Goal: Task Accomplishment & Management: Manage account settings

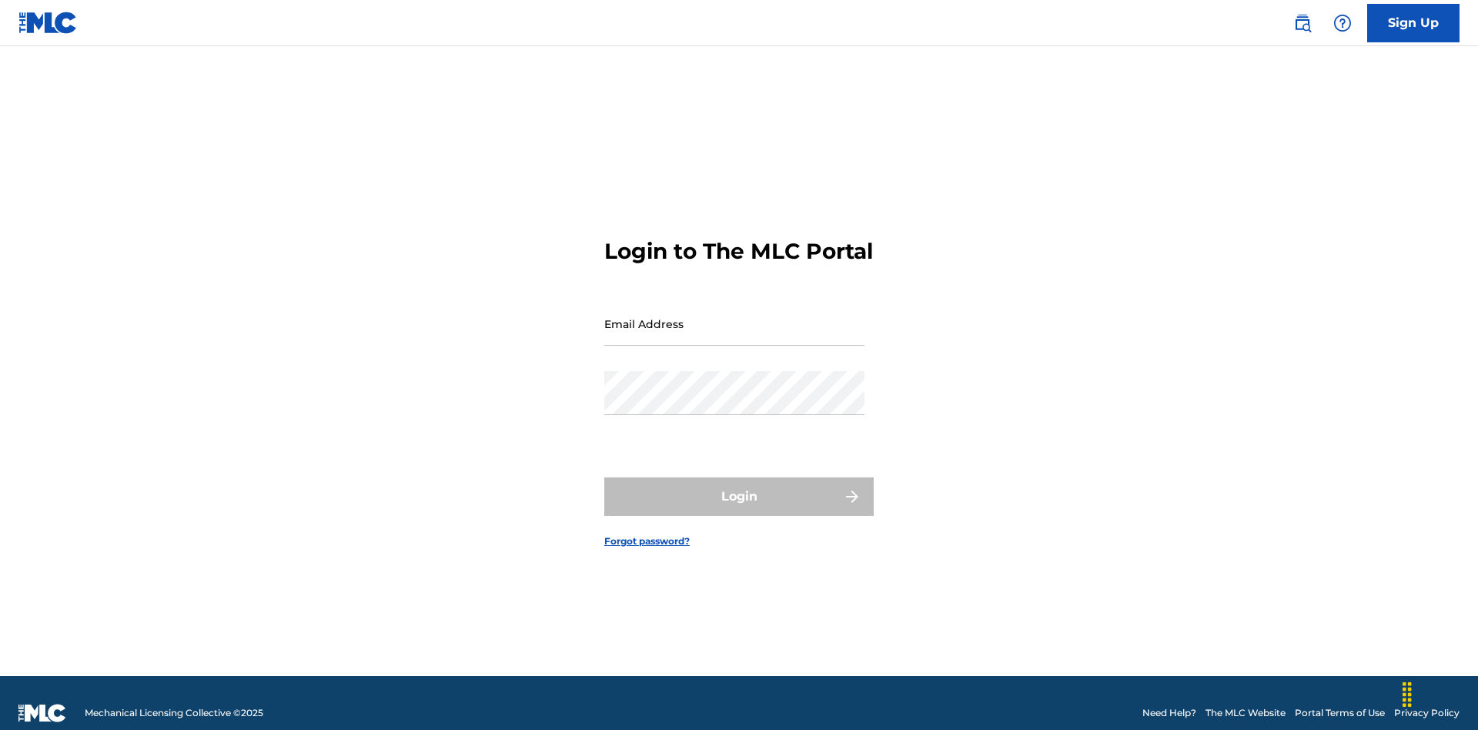
scroll to position [20, 0]
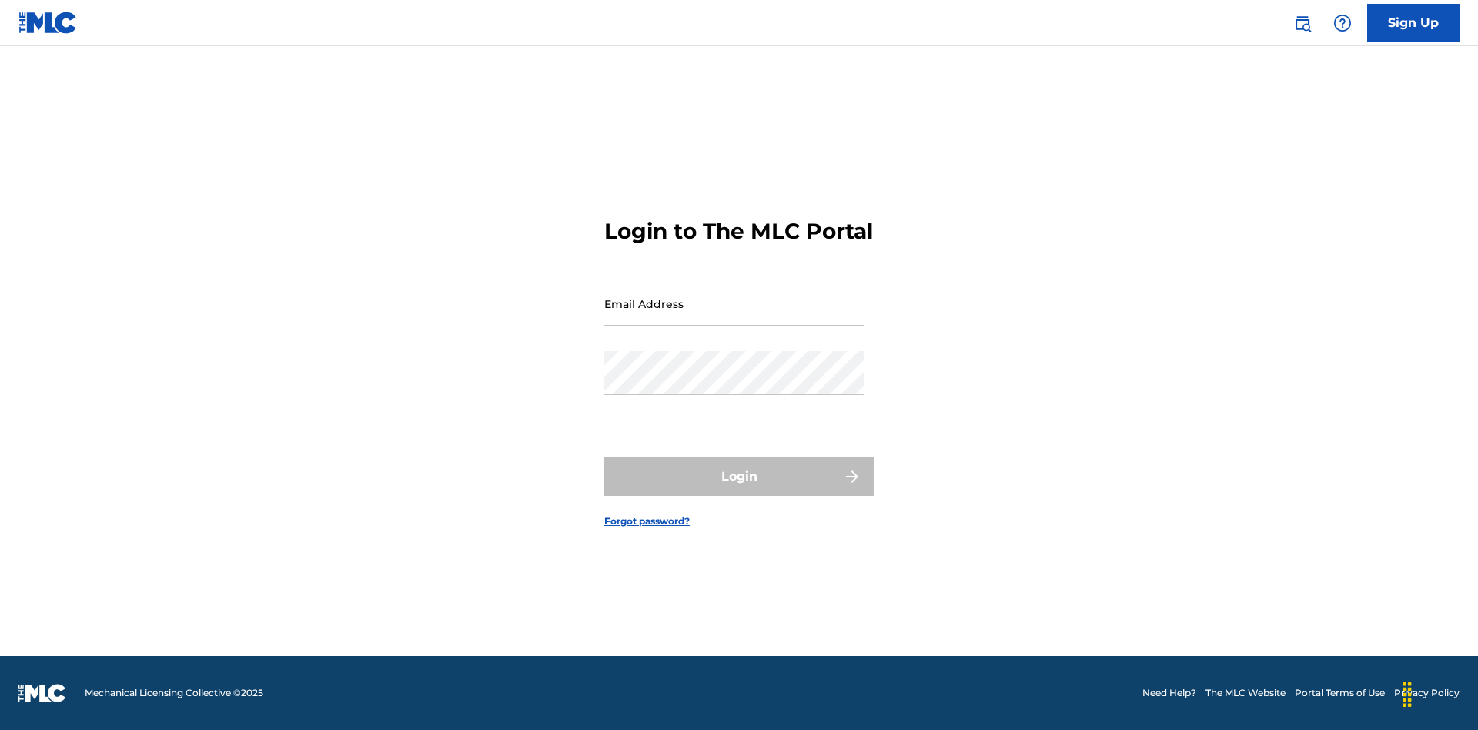
click at [734, 316] on input "Email Address" at bounding box center [734, 304] width 260 height 44
type input "[EMAIL_ADDRESS][DOMAIN_NAME]"
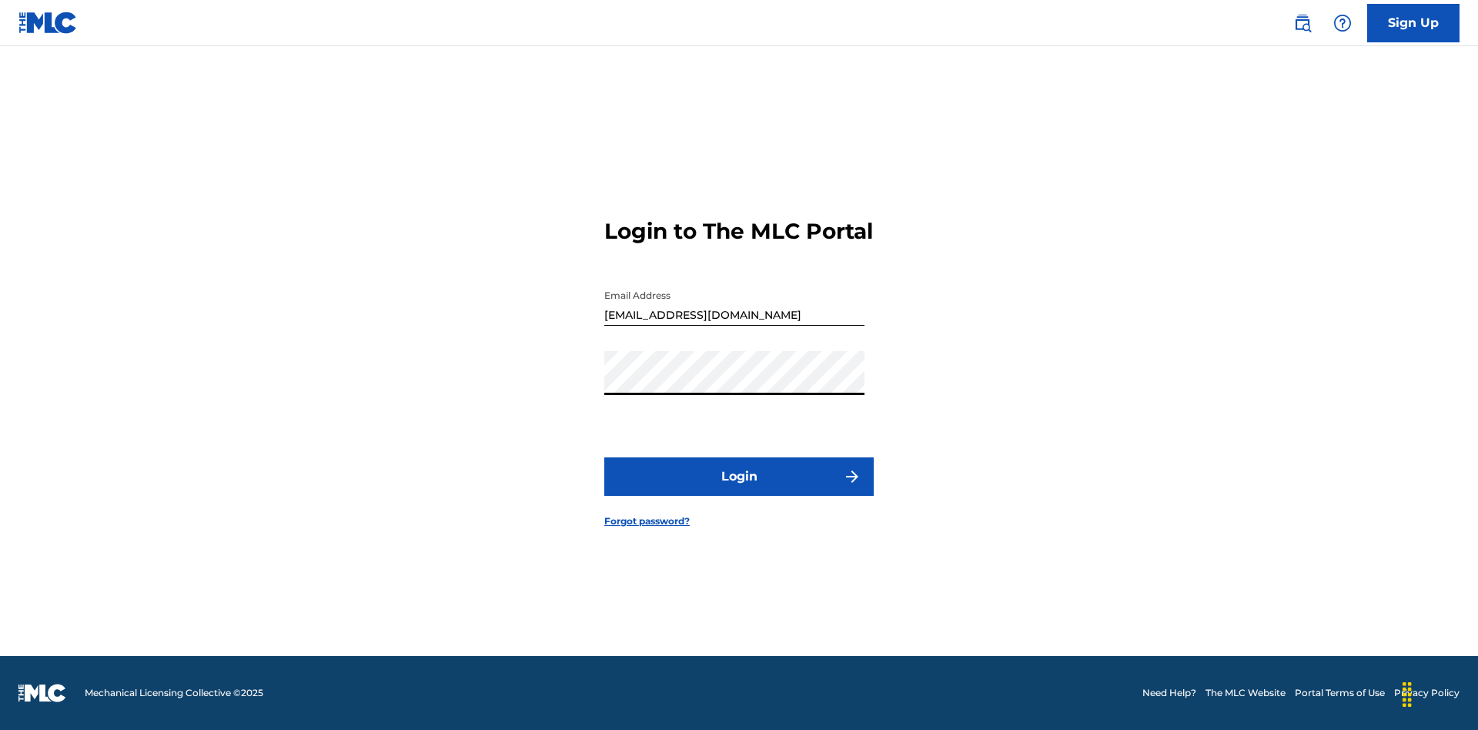
click at [739, 490] on button "Login" at bounding box center [738, 476] width 269 height 38
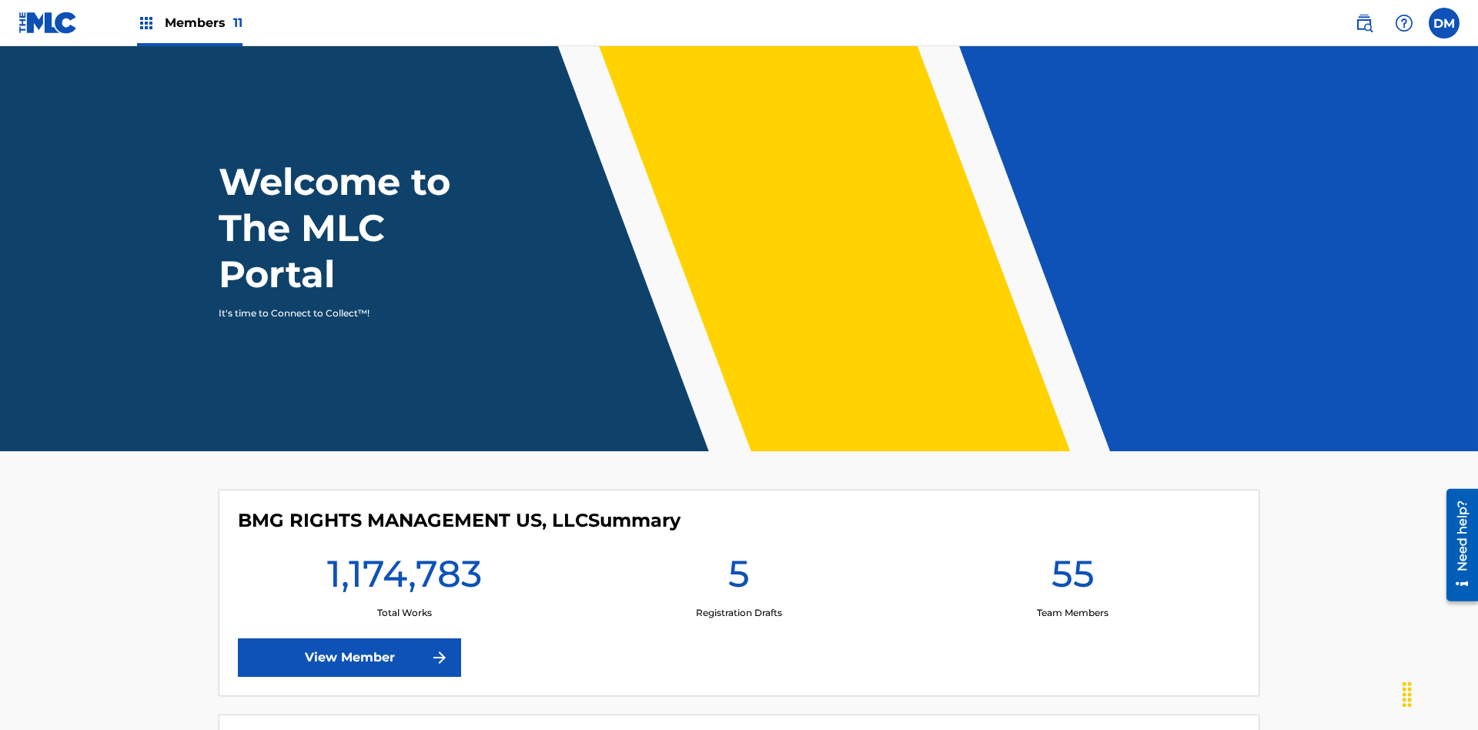
click at [189, 22] on span "Members 11" at bounding box center [204, 23] width 78 height 18
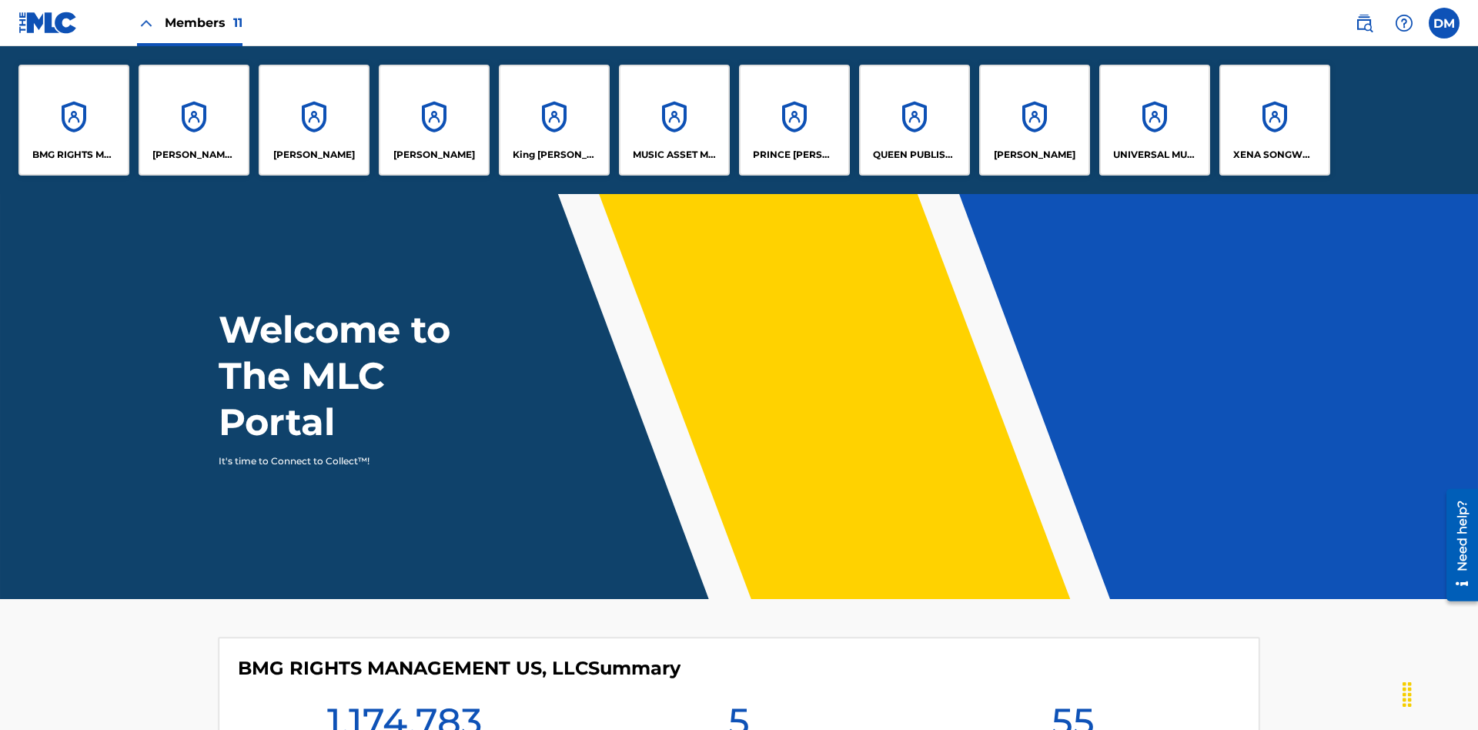
scroll to position [55, 0]
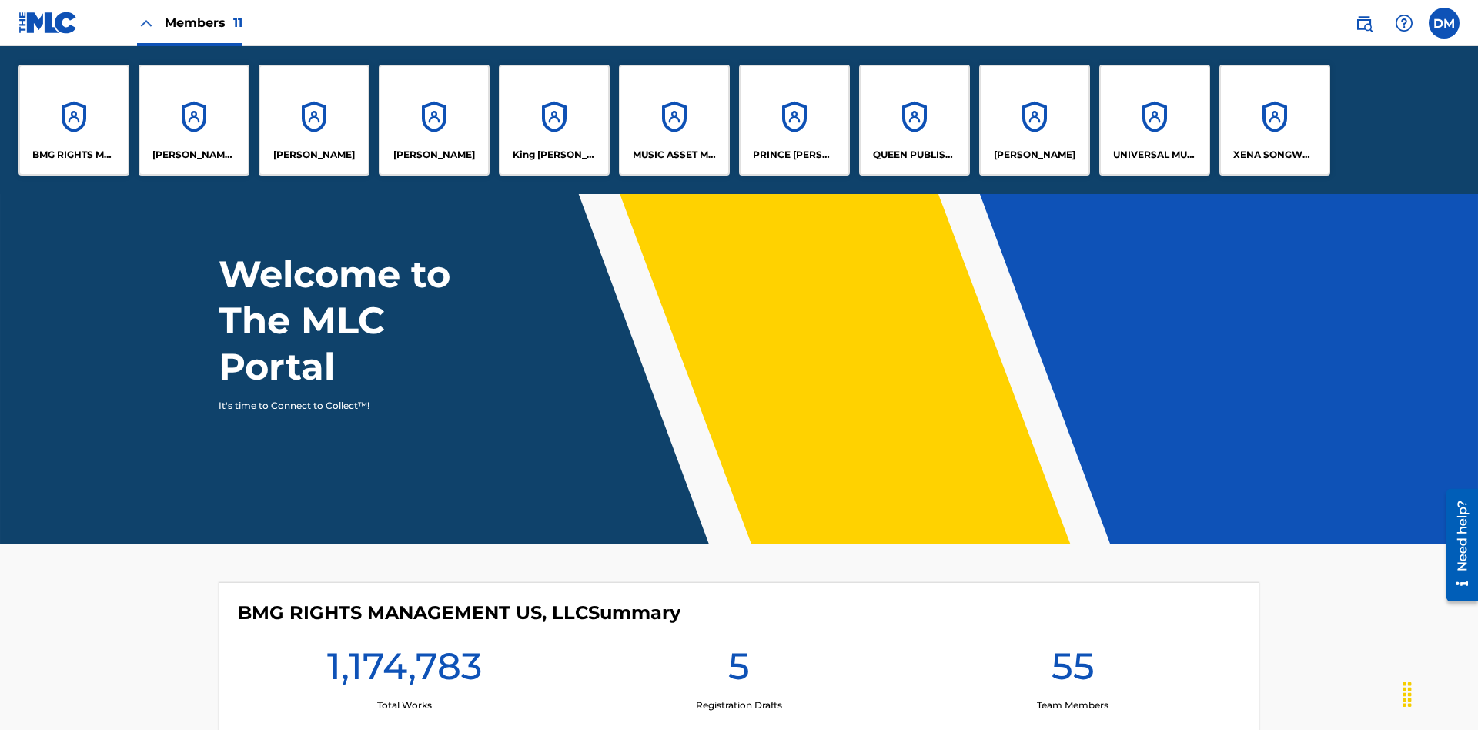
click at [1034, 155] on p "[PERSON_NAME]" at bounding box center [1035, 155] width 82 height 14
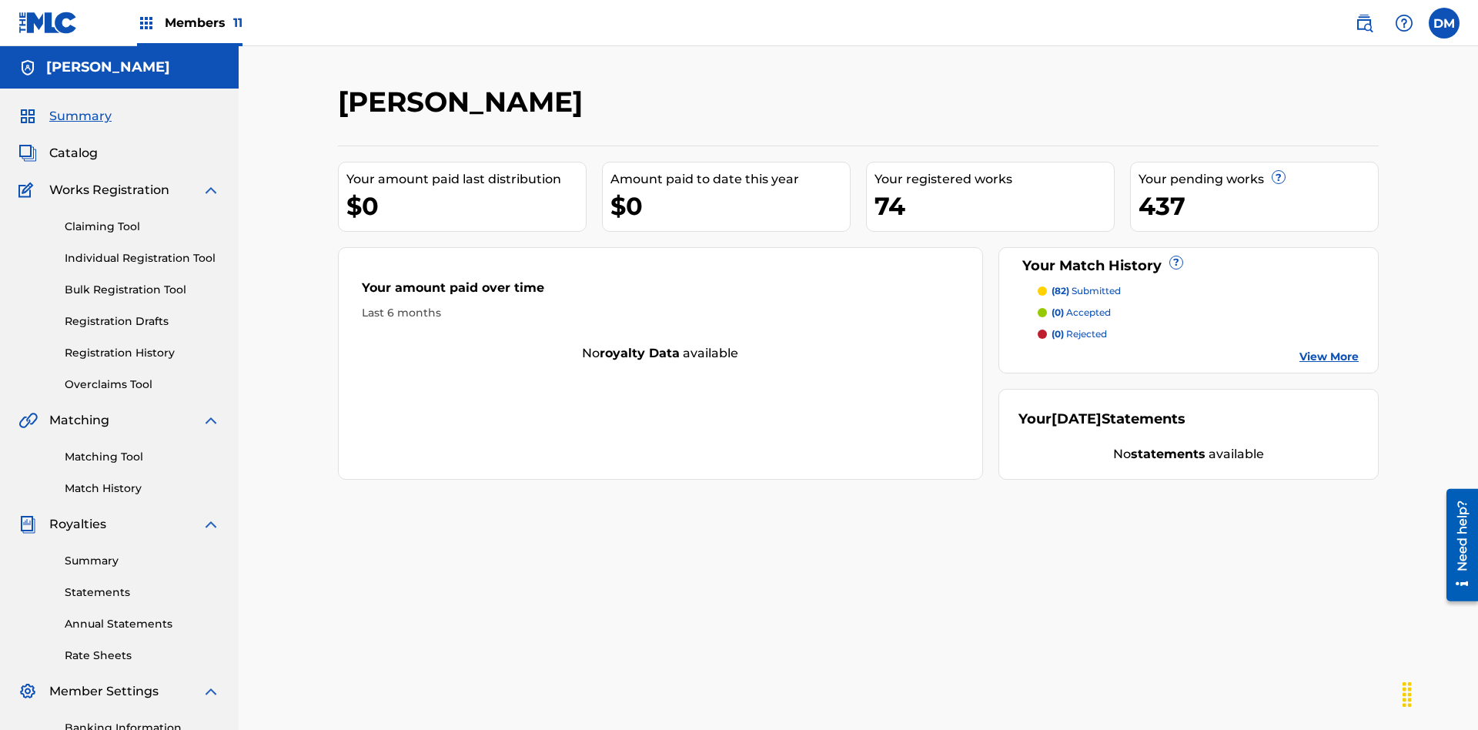
scroll to position [225, 0]
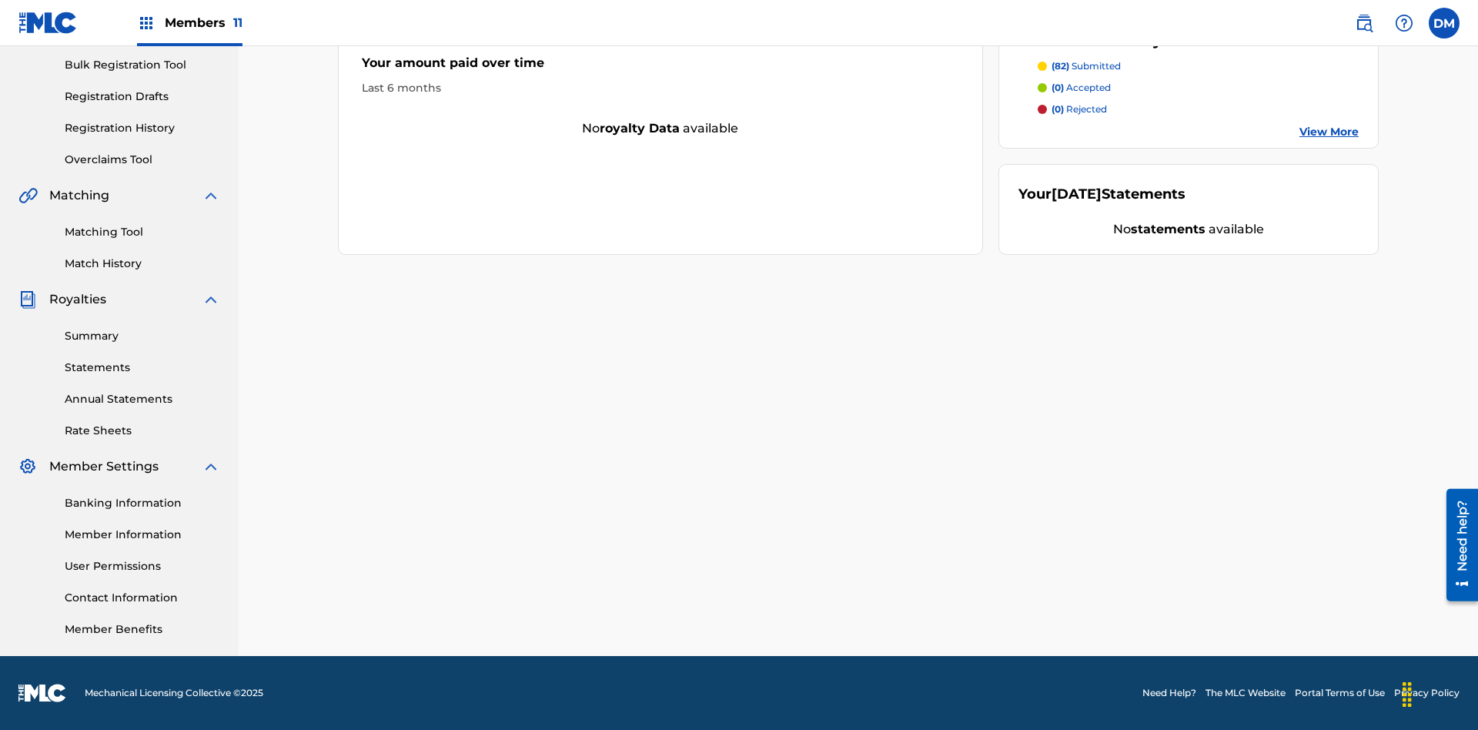
click at [142, 566] on link "User Permissions" at bounding box center [143, 566] width 156 height 16
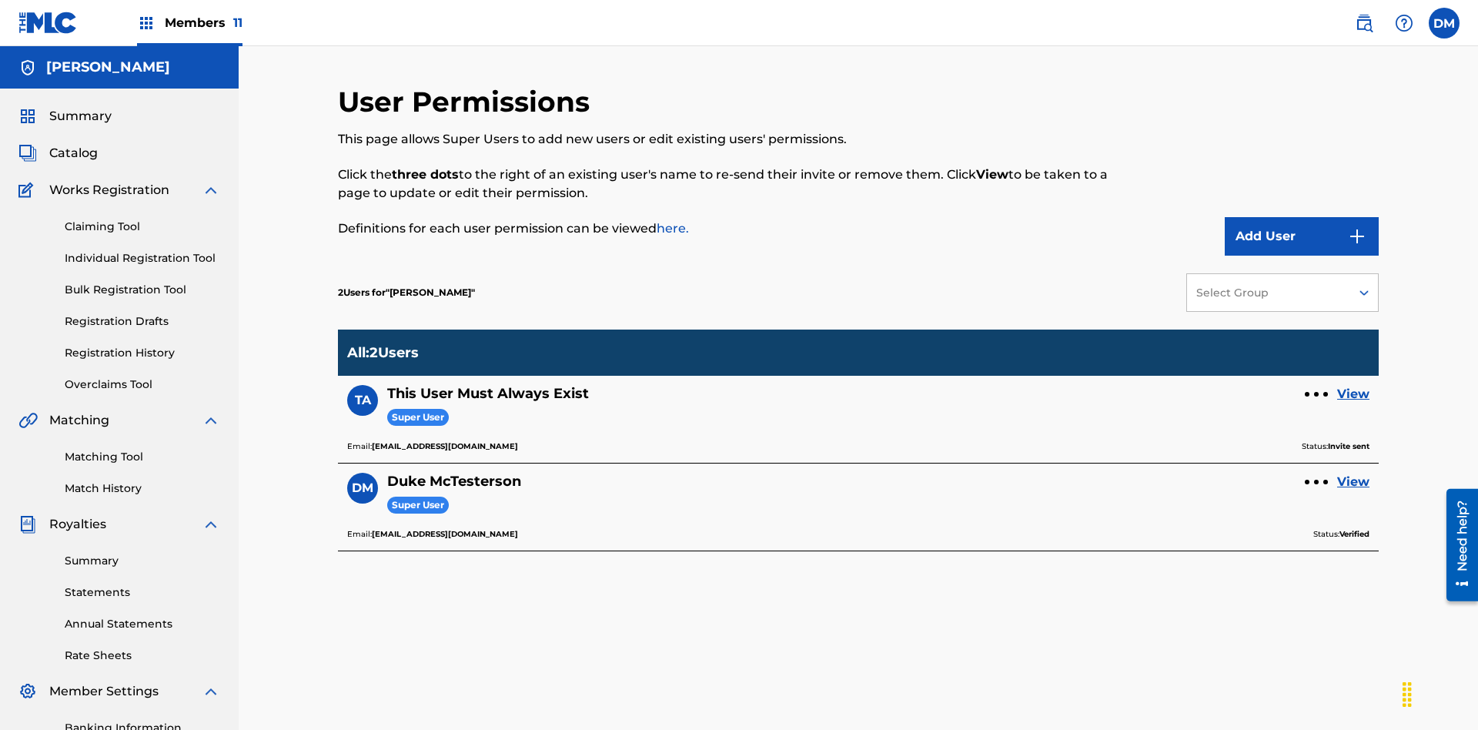
scroll to position [225, 0]
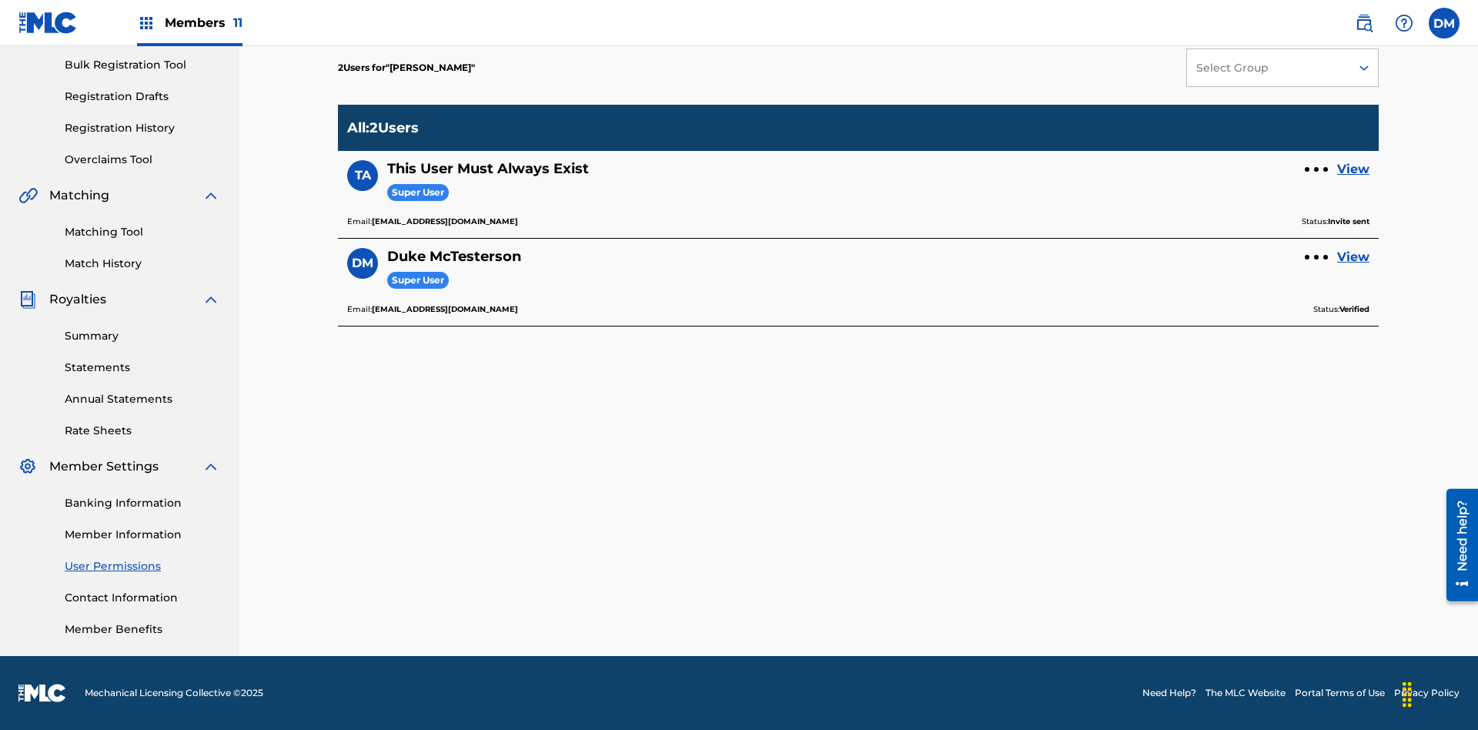
click at [1316, 169] on div at bounding box center [1316, 169] width 5 height 5
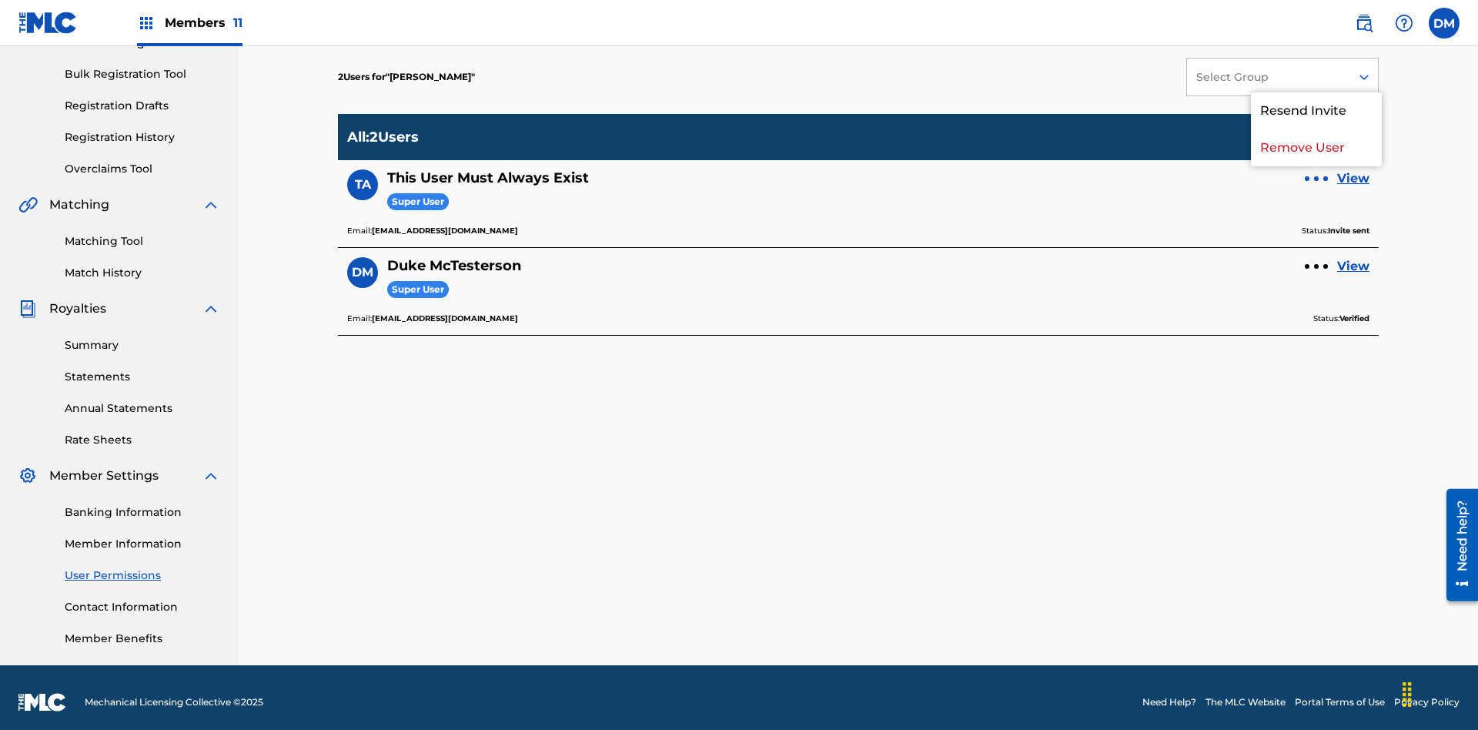
click at [1316, 111] on p "Resend Invite" at bounding box center [1316, 110] width 131 height 37
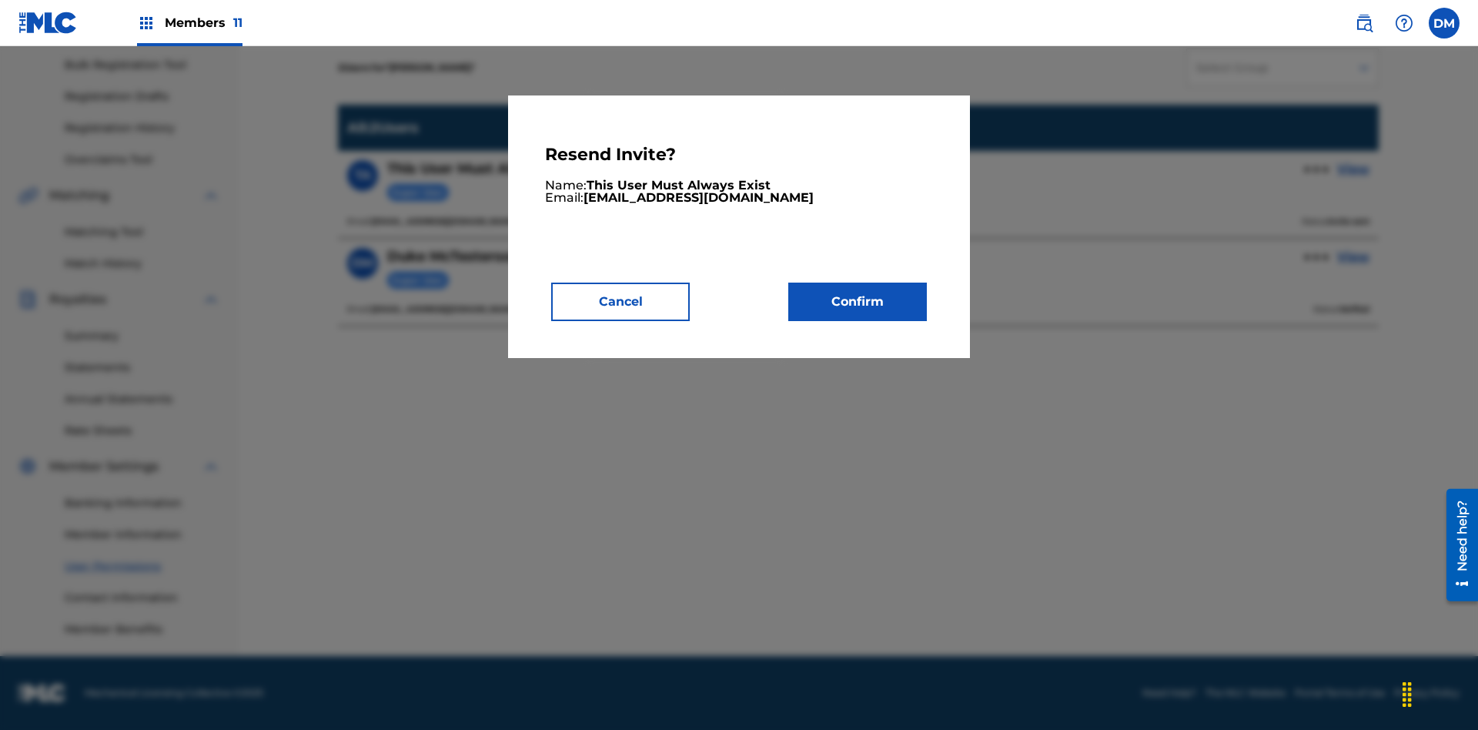
click at [858, 301] on button "Confirm" at bounding box center [857, 302] width 139 height 38
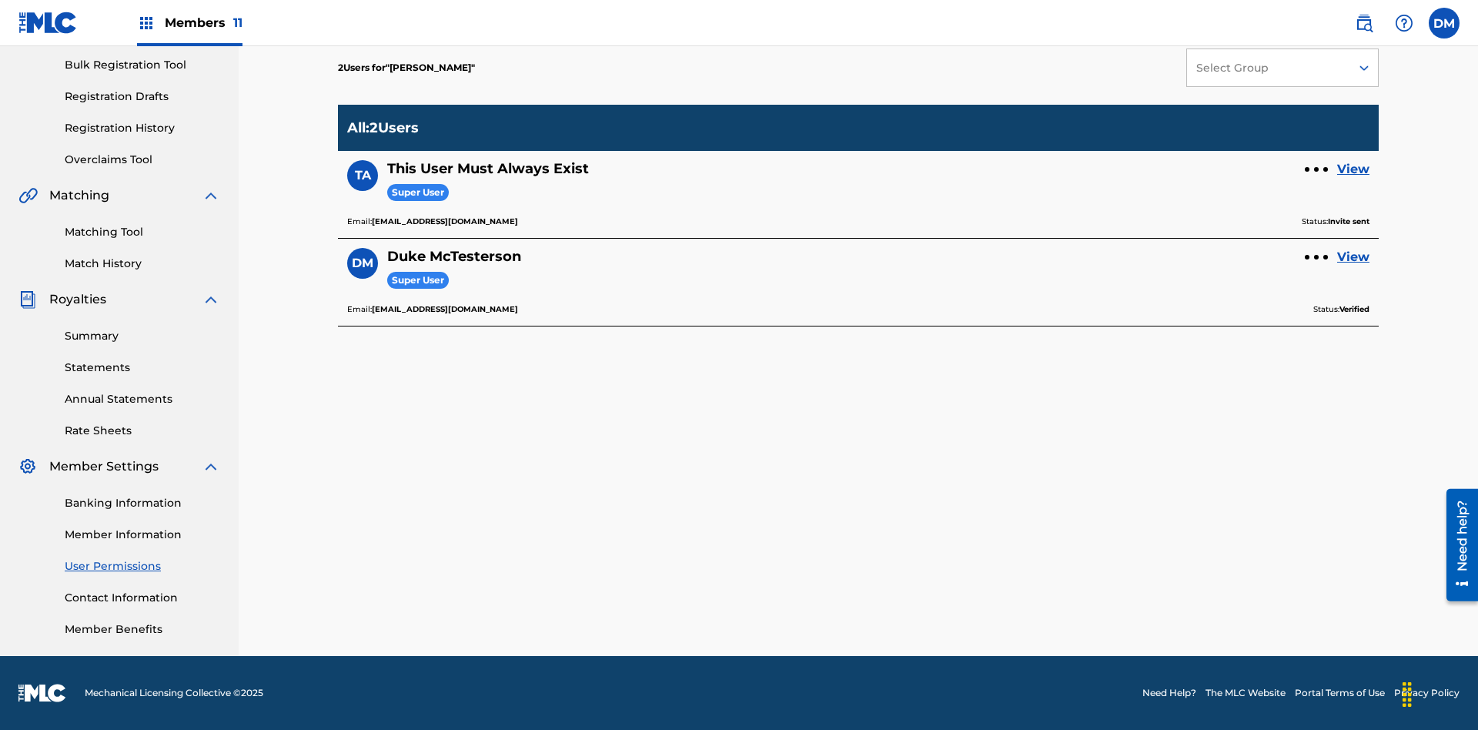
click at [1353, 169] on link "View" at bounding box center [1353, 169] width 32 height 18
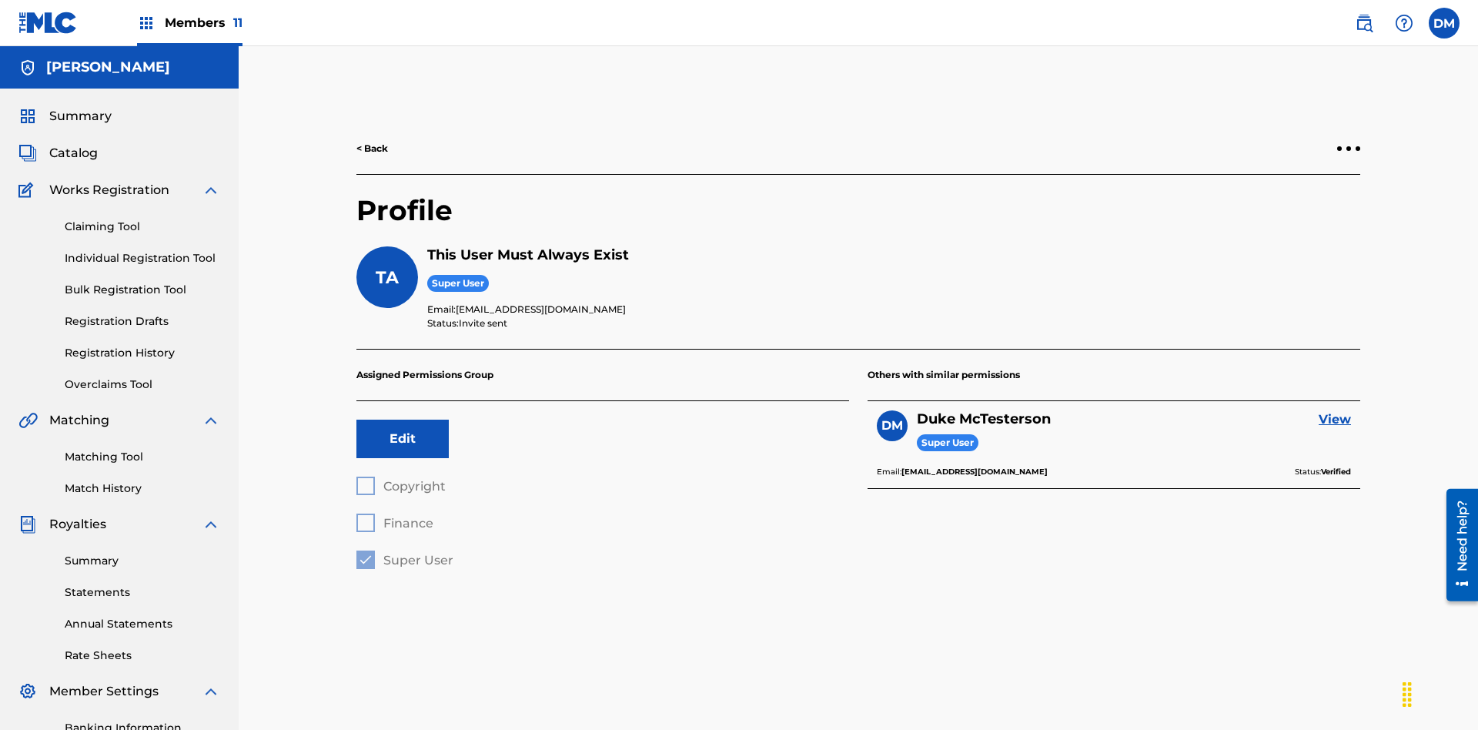
scroll to position [54, 0]
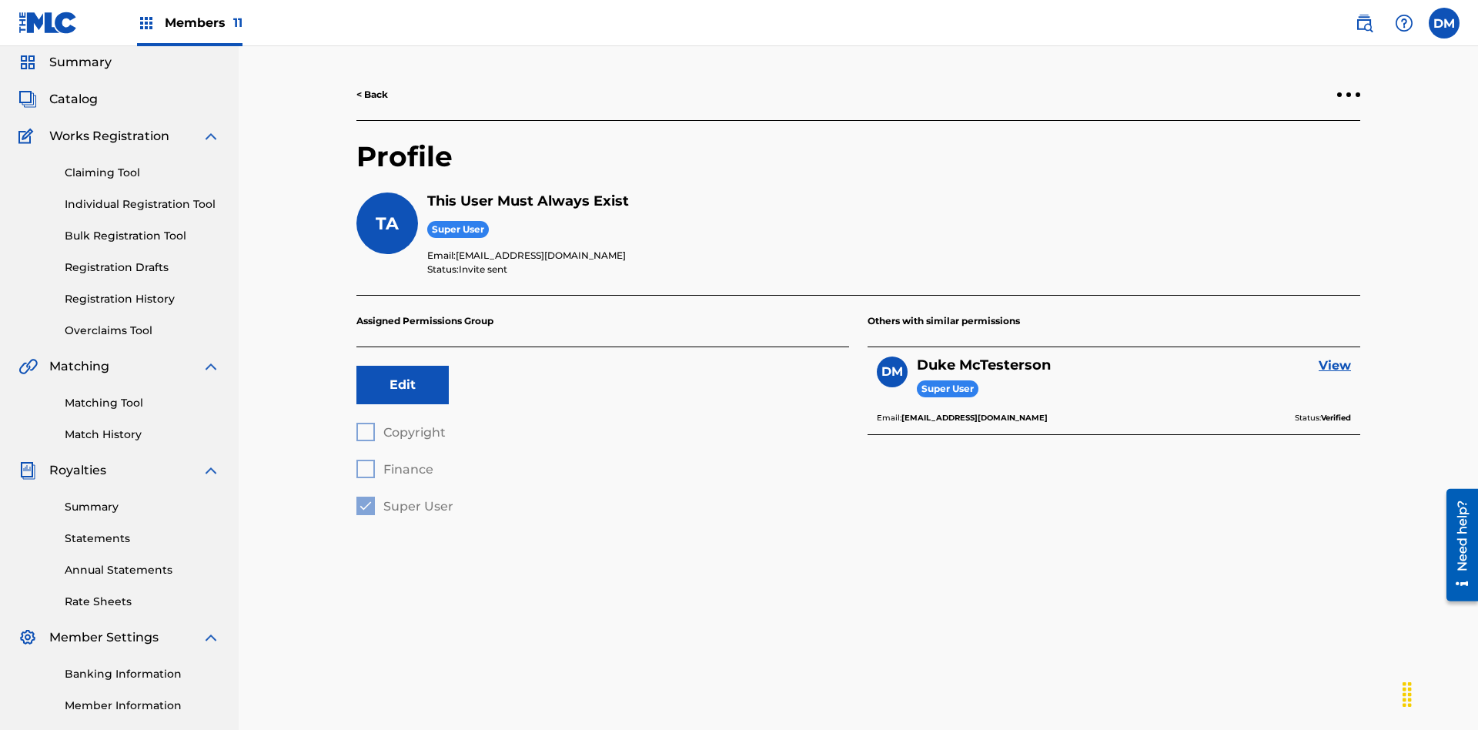
click at [1349, 95] on div at bounding box center [1348, 94] width 5 height 5
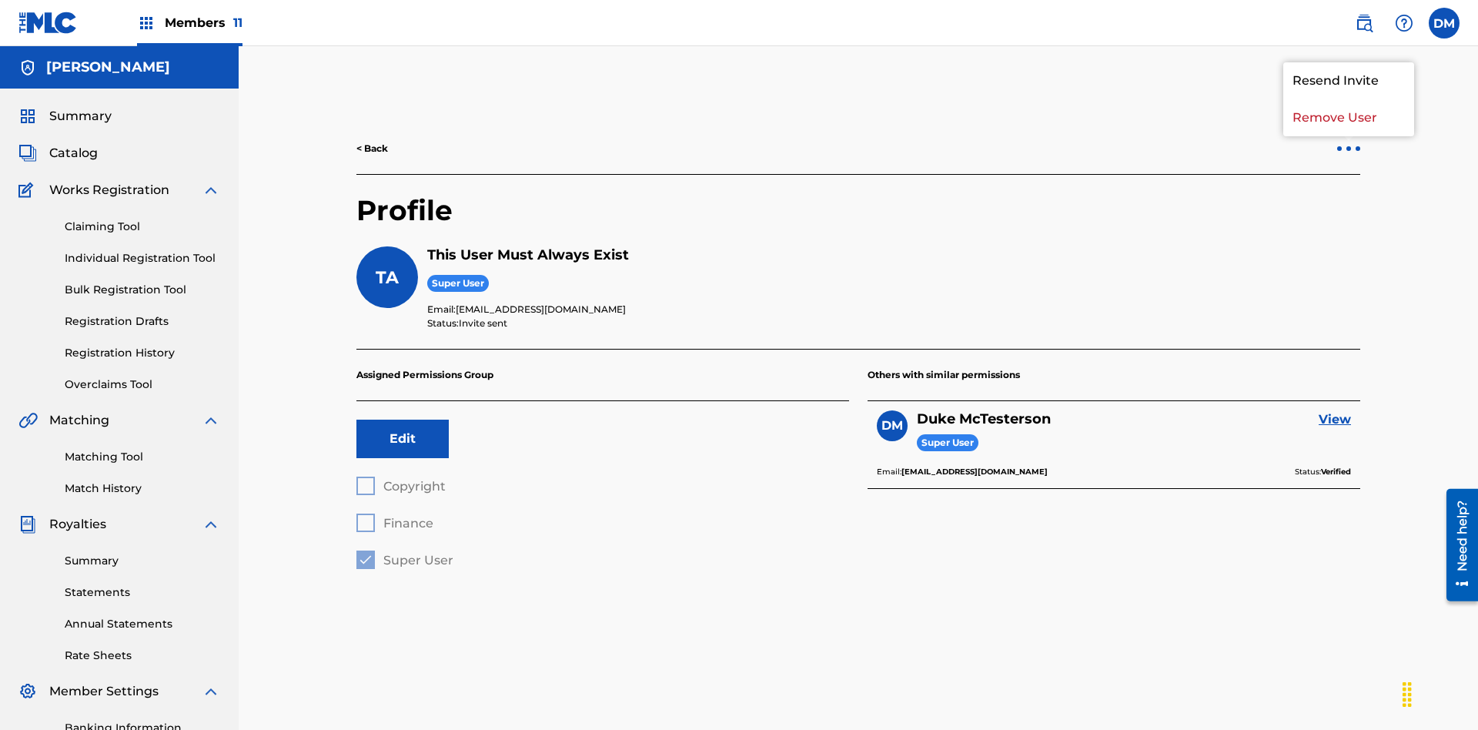
click at [1349, 81] on p "Resend Invite" at bounding box center [1348, 80] width 131 height 37
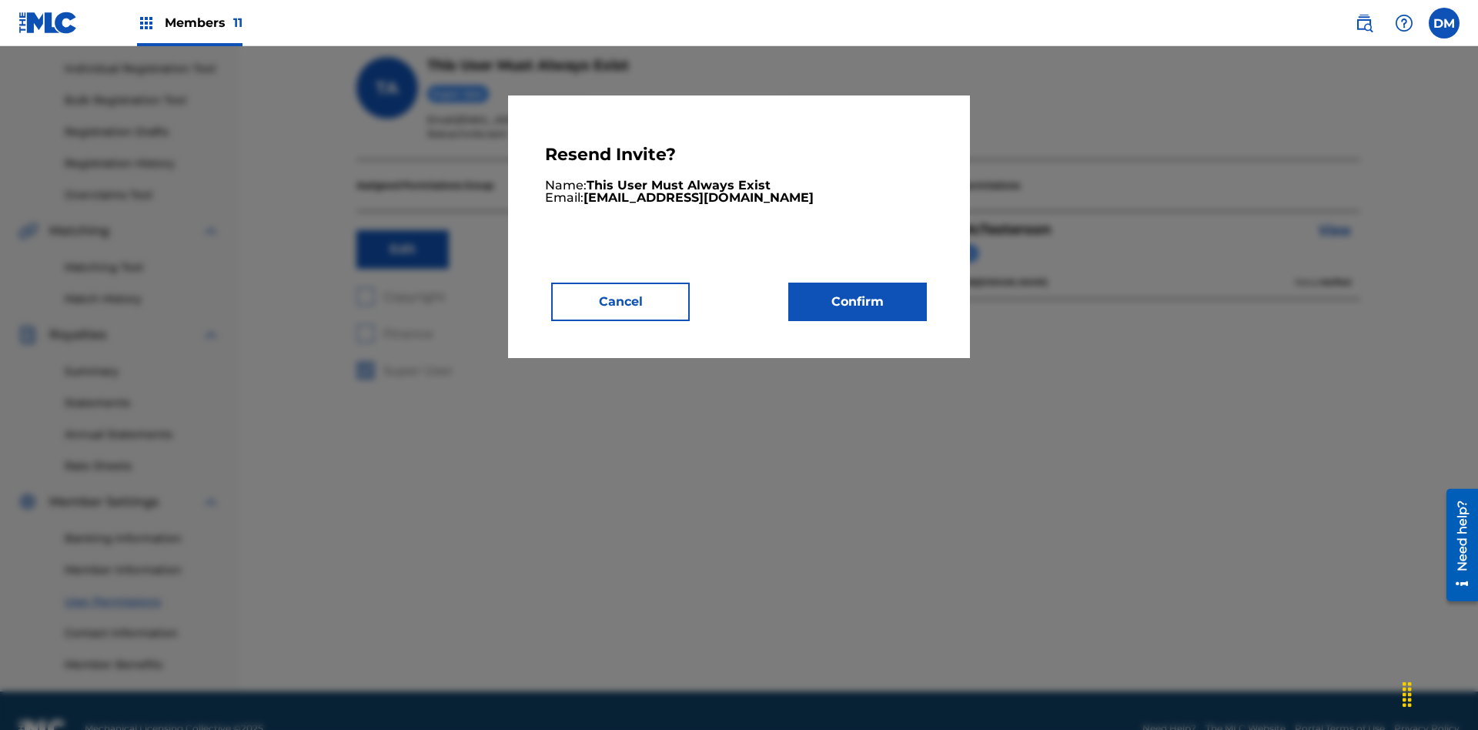
click at [858, 301] on button "Confirm" at bounding box center [857, 302] width 139 height 38
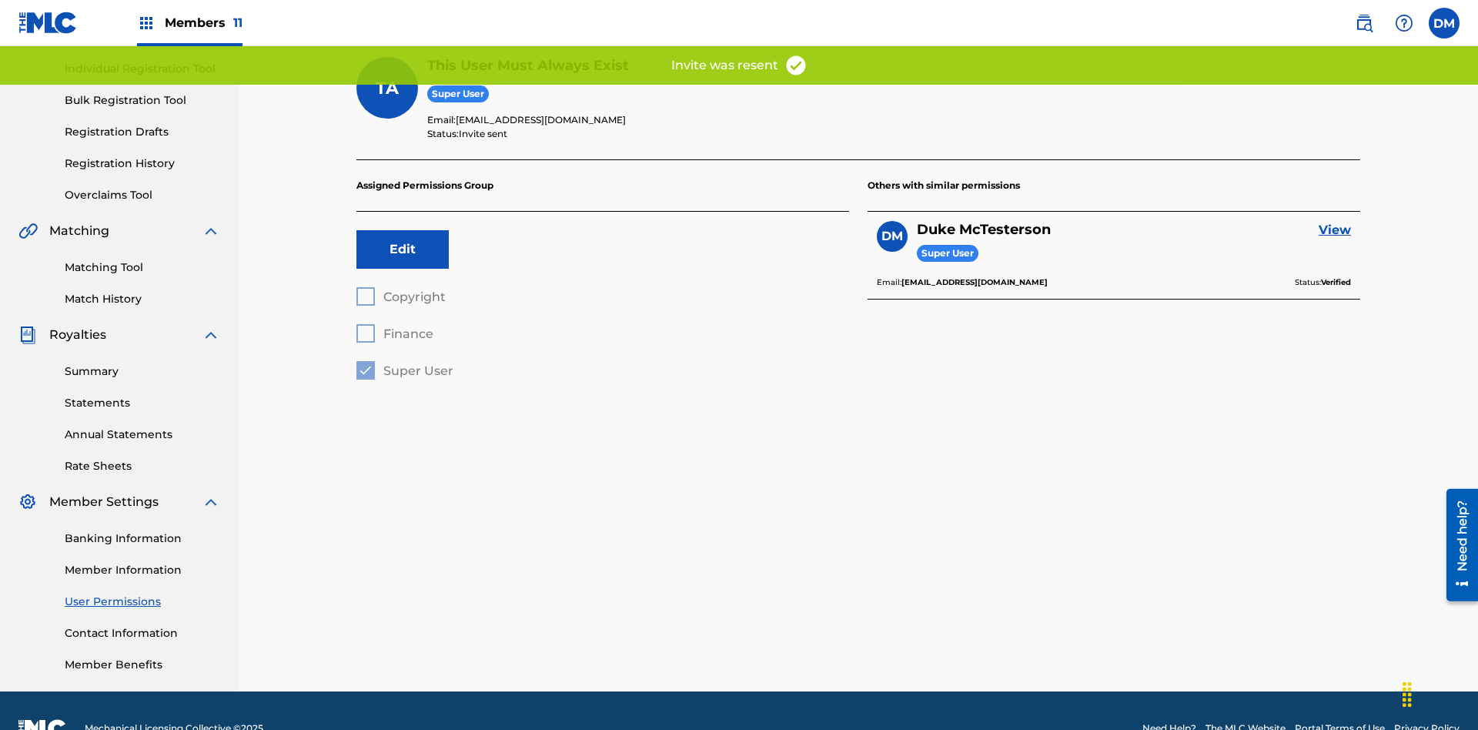
scroll to position [153, 0]
